Goal: Check status: Check status

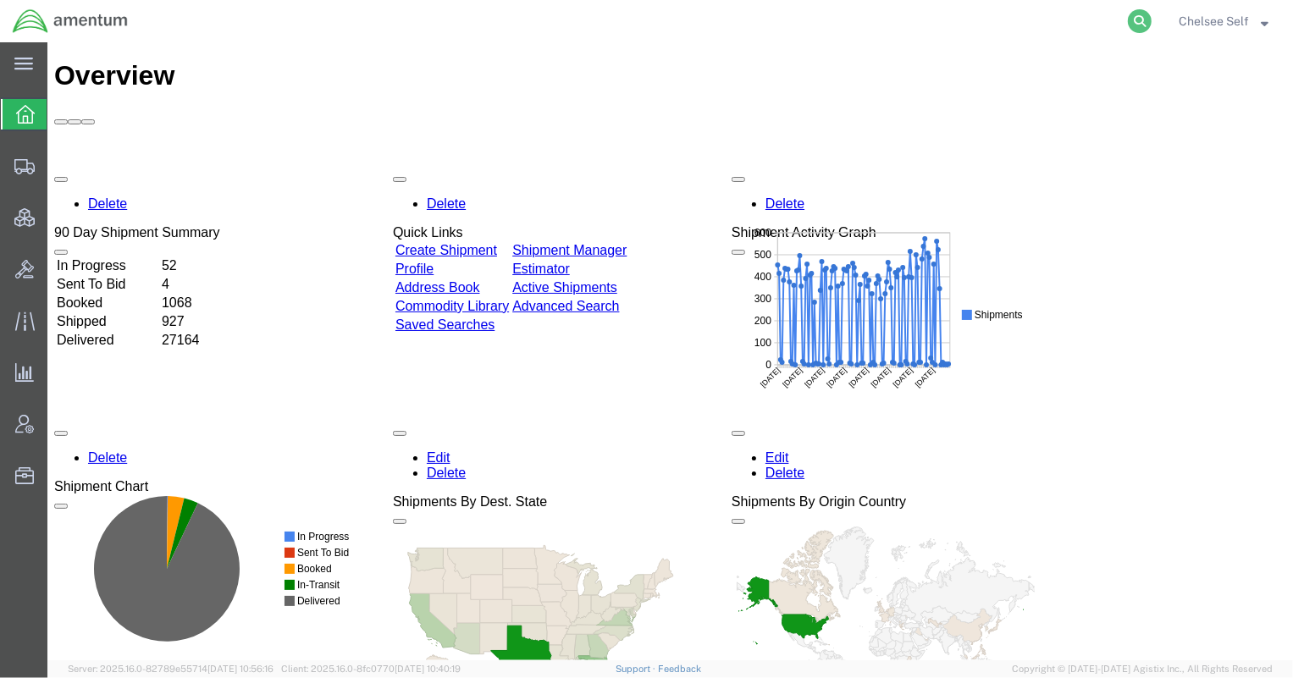
click at [1143, 20] on icon at bounding box center [1140, 21] width 24 height 24
click at [966, 25] on input "search" at bounding box center [870, 21] width 515 height 41
paste input "55998936"
type input "55998936"
